Goal: Check status: Check status

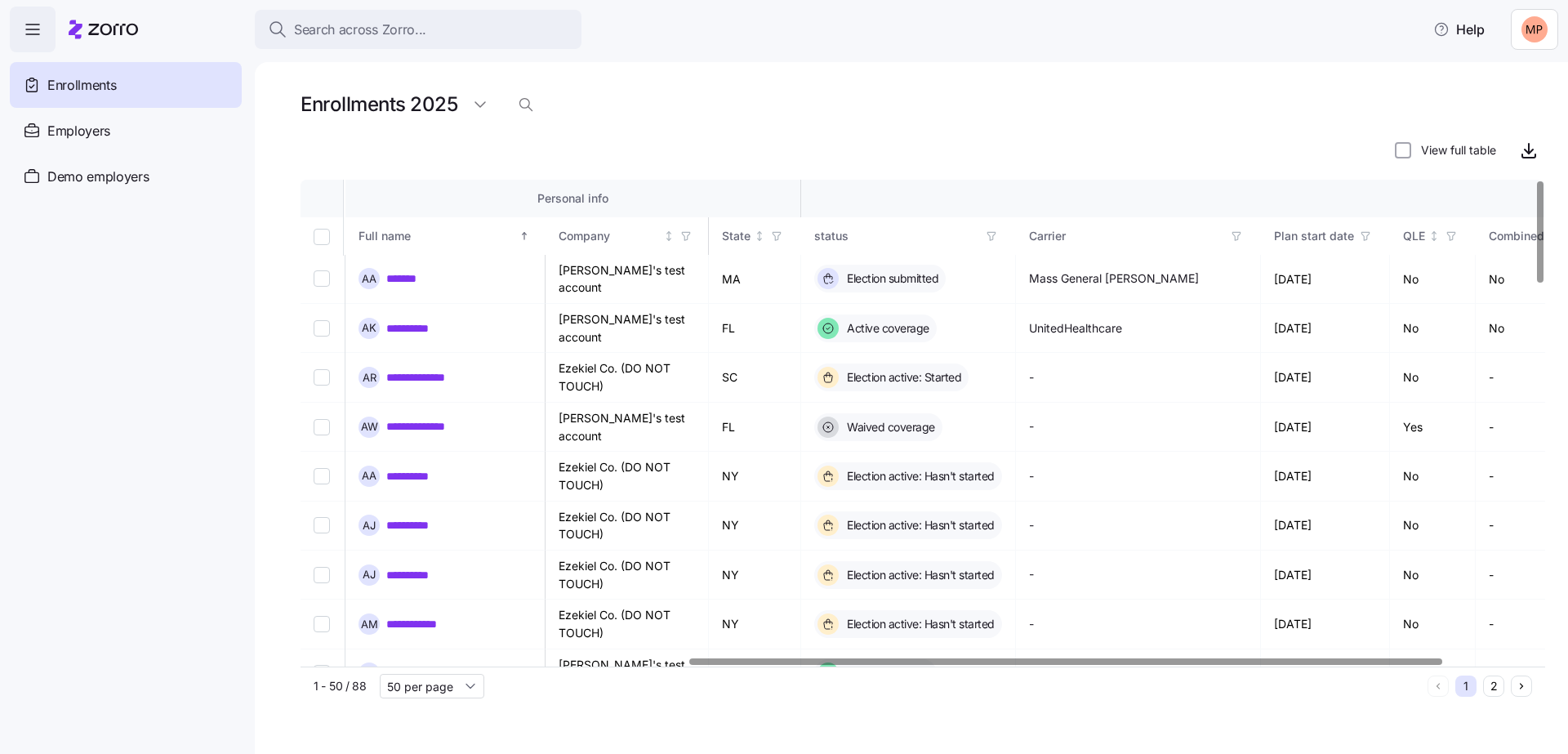
scroll to position [0, 640]
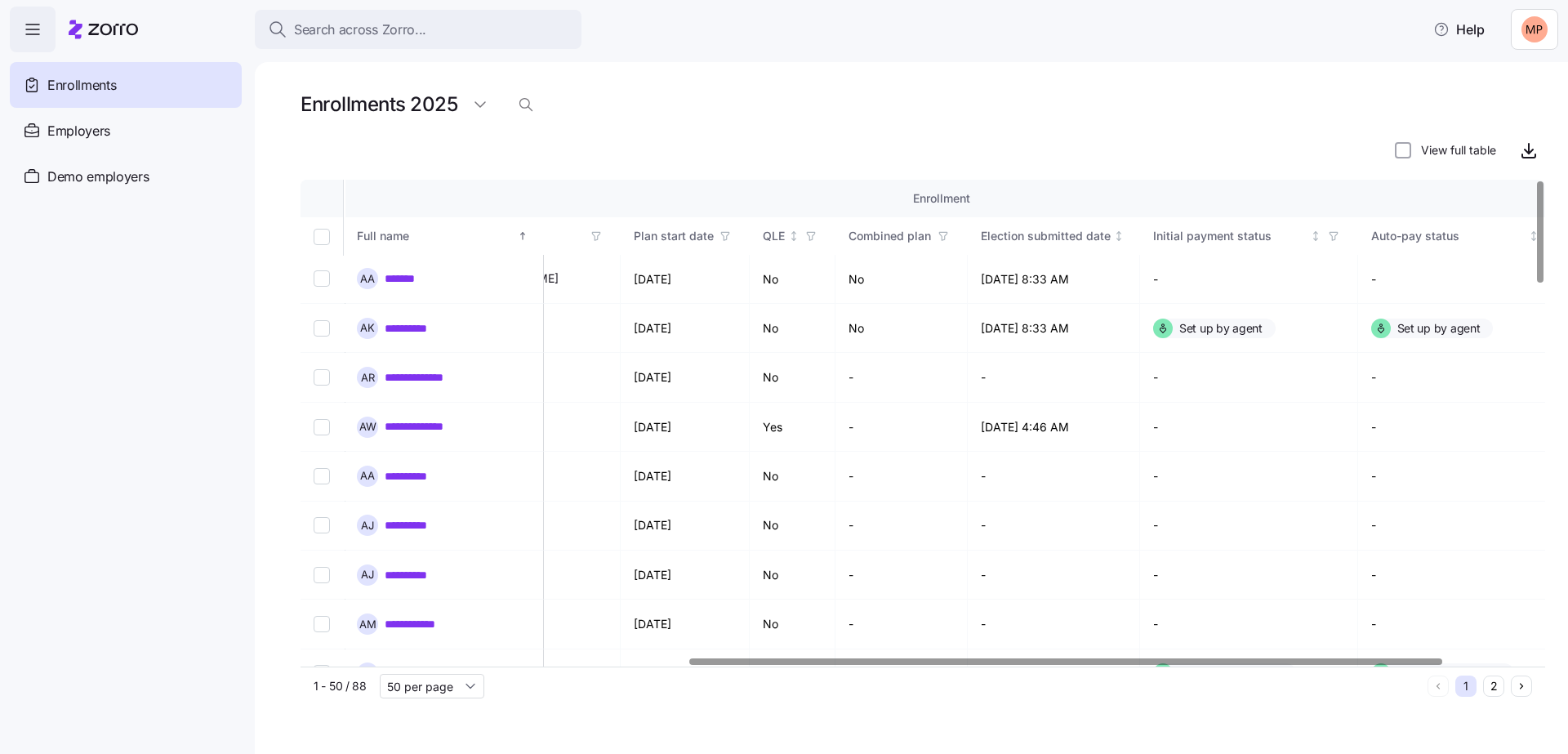
click at [1529, 27] on html "**********" at bounding box center [784, 371] width 1568 height 744
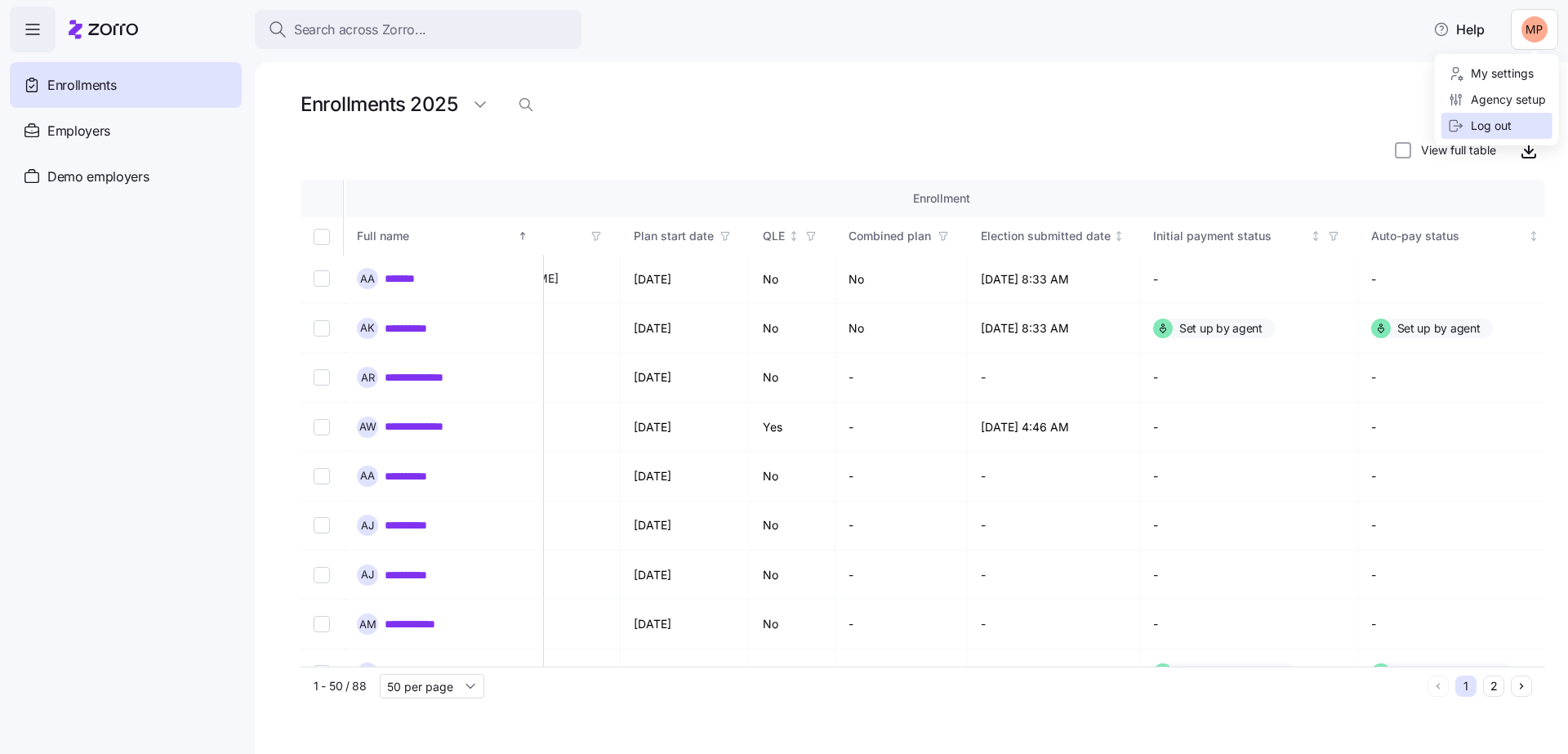
click at [1475, 137] on div "Log out" at bounding box center [1496, 126] width 111 height 27
